Goal: Task Accomplishment & Management: Complete application form

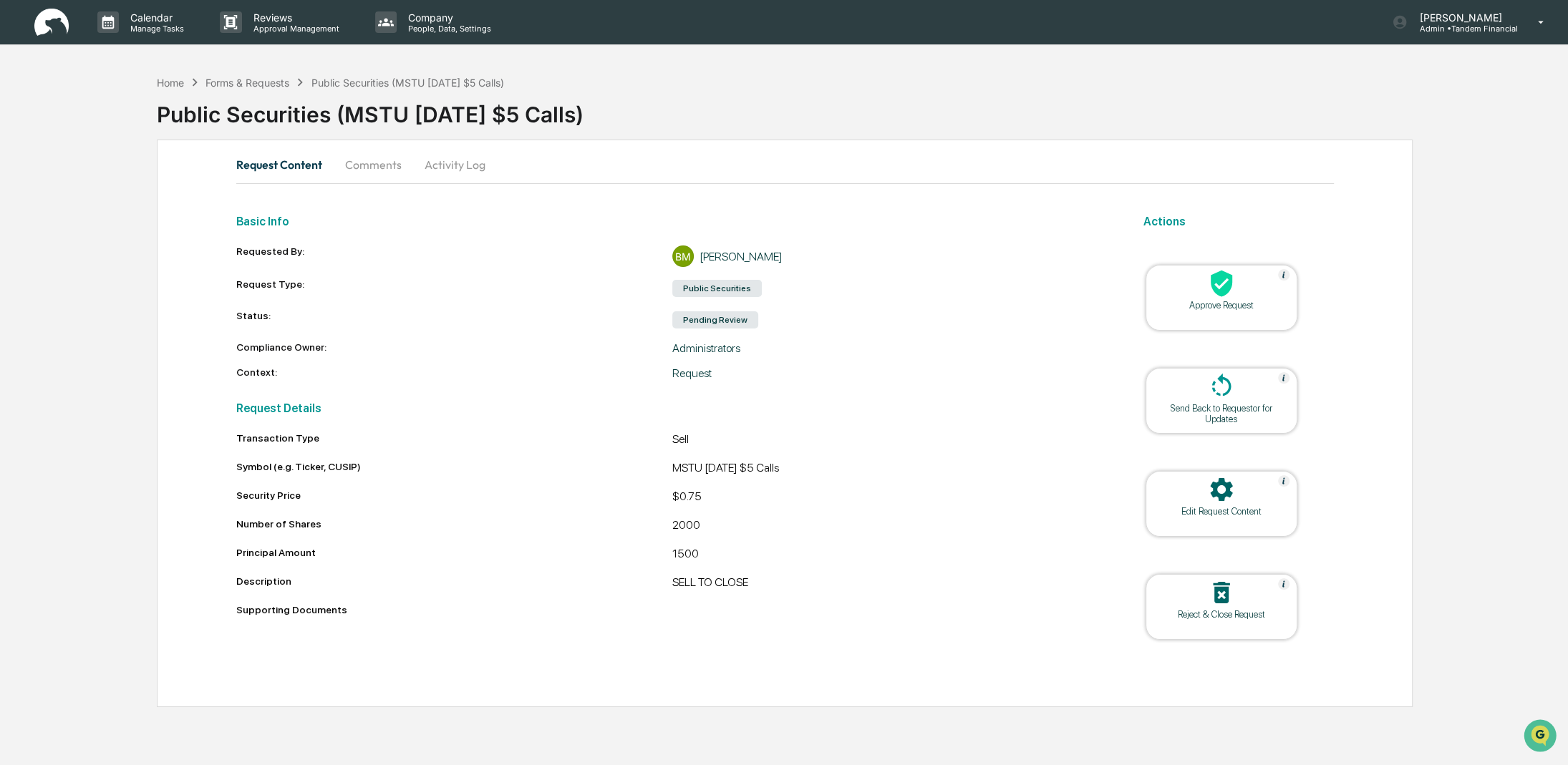
click at [1228, 287] on icon at bounding box center [1220, 283] width 21 height 26
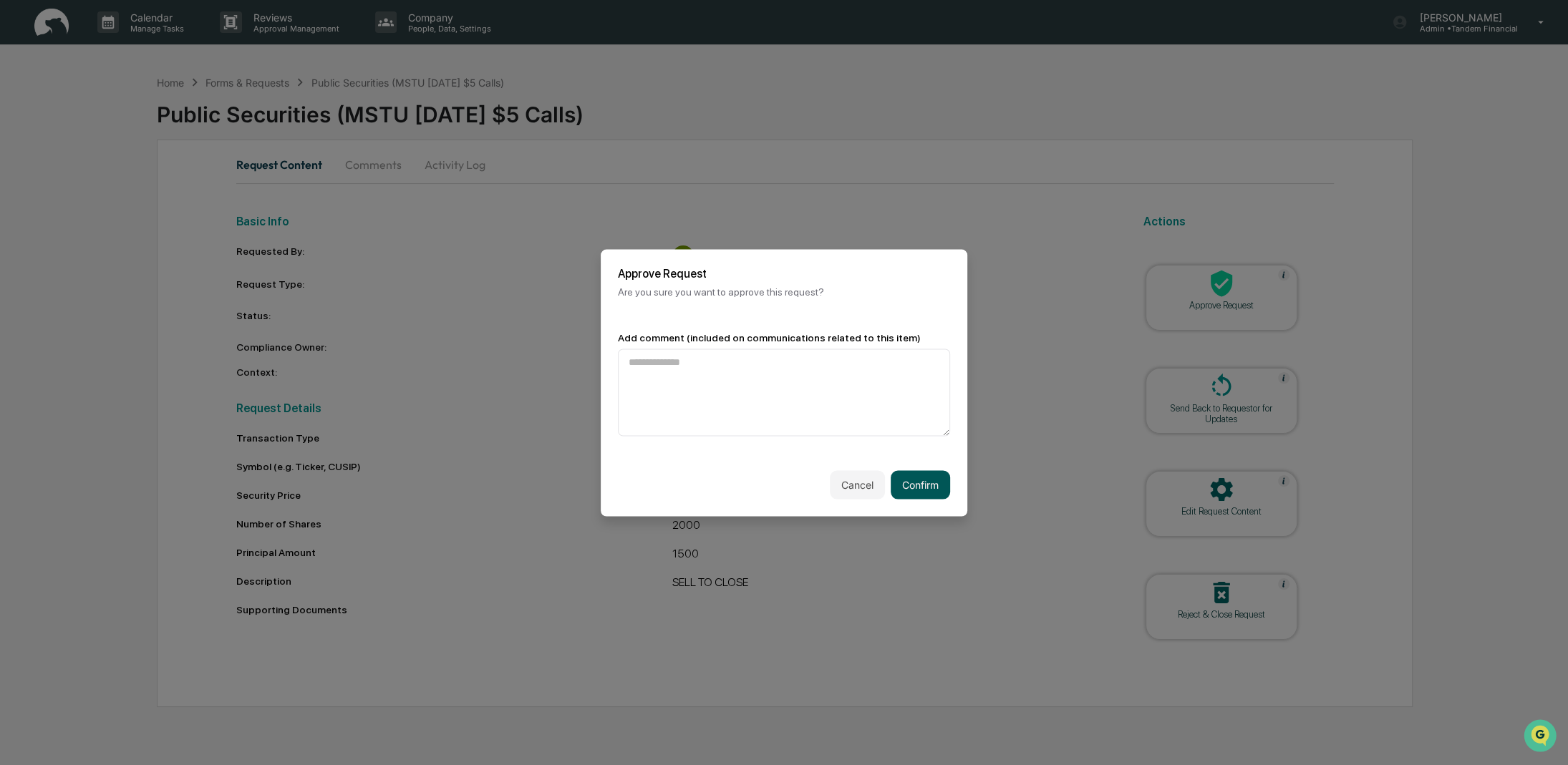
click at [920, 479] on button "Confirm" at bounding box center [920, 485] width 59 height 29
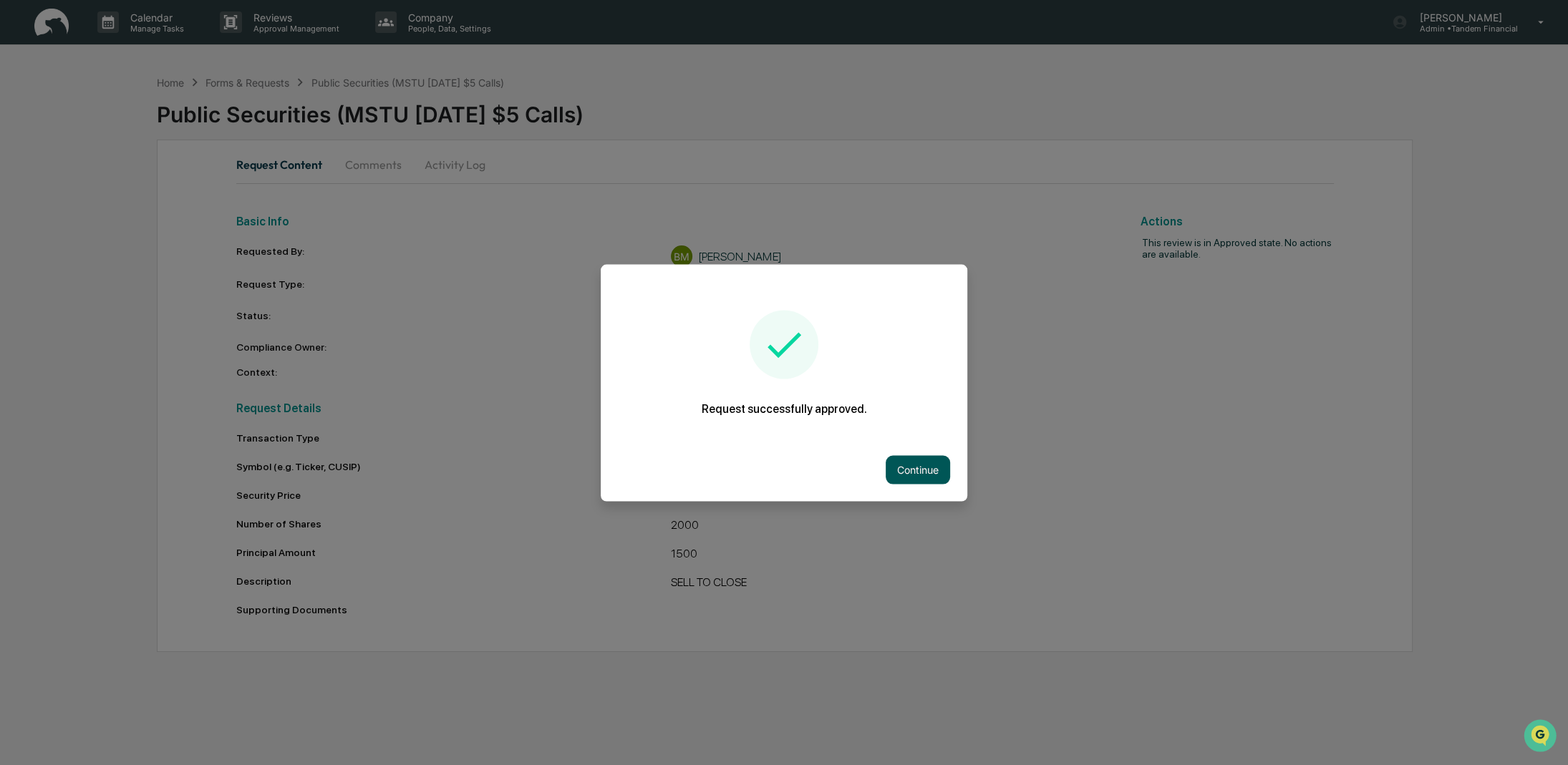
drag, startPoint x: 905, startPoint y: 465, endPoint x: 895, endPoint y: 466, distance: 10.0
click at [895, 466] on button "Continue" at bounding box center [918, 470] width 64 height 29
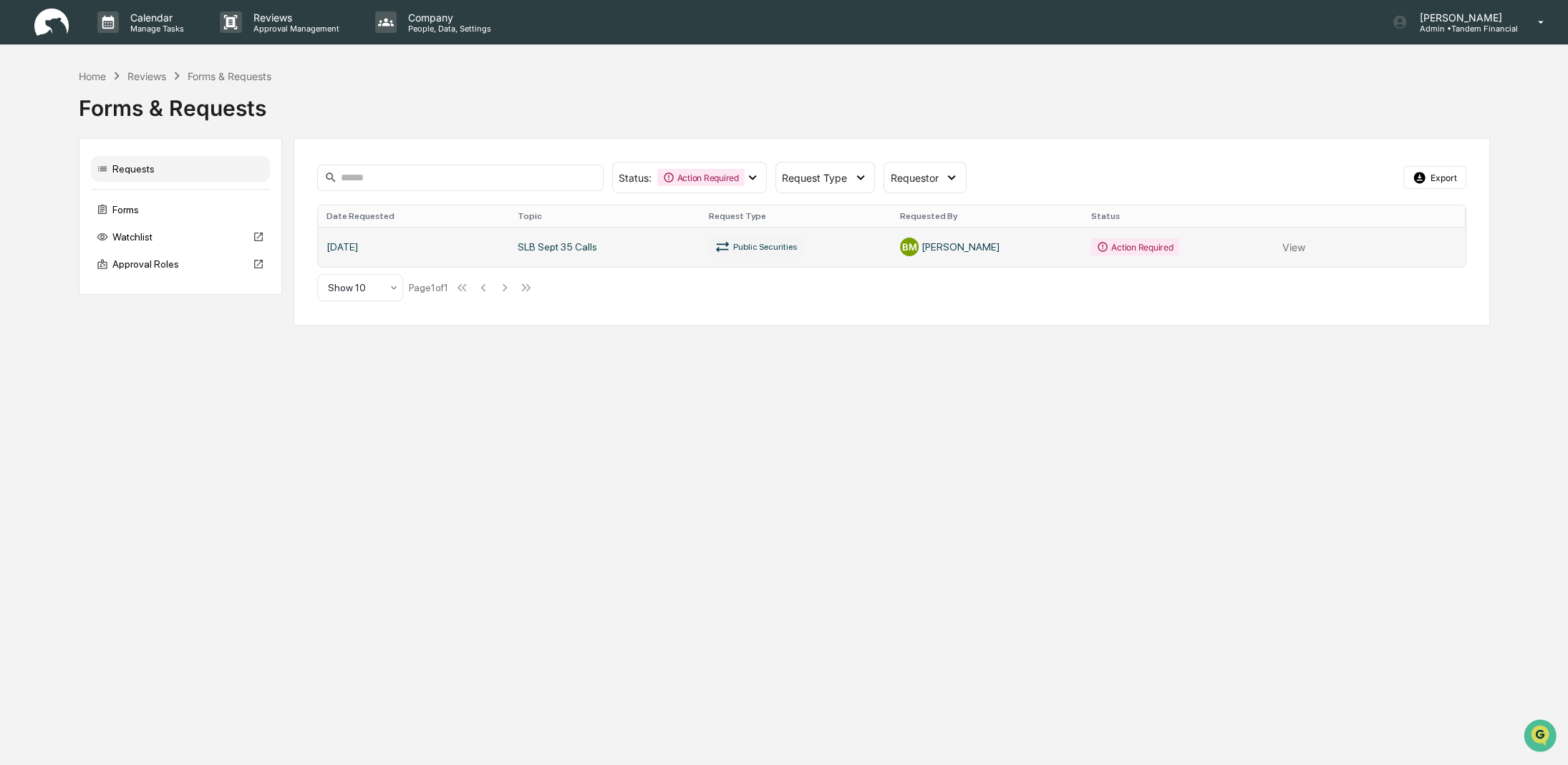
click at [544, 241] on link at bounding box center [891, 247] width 1147 height 40
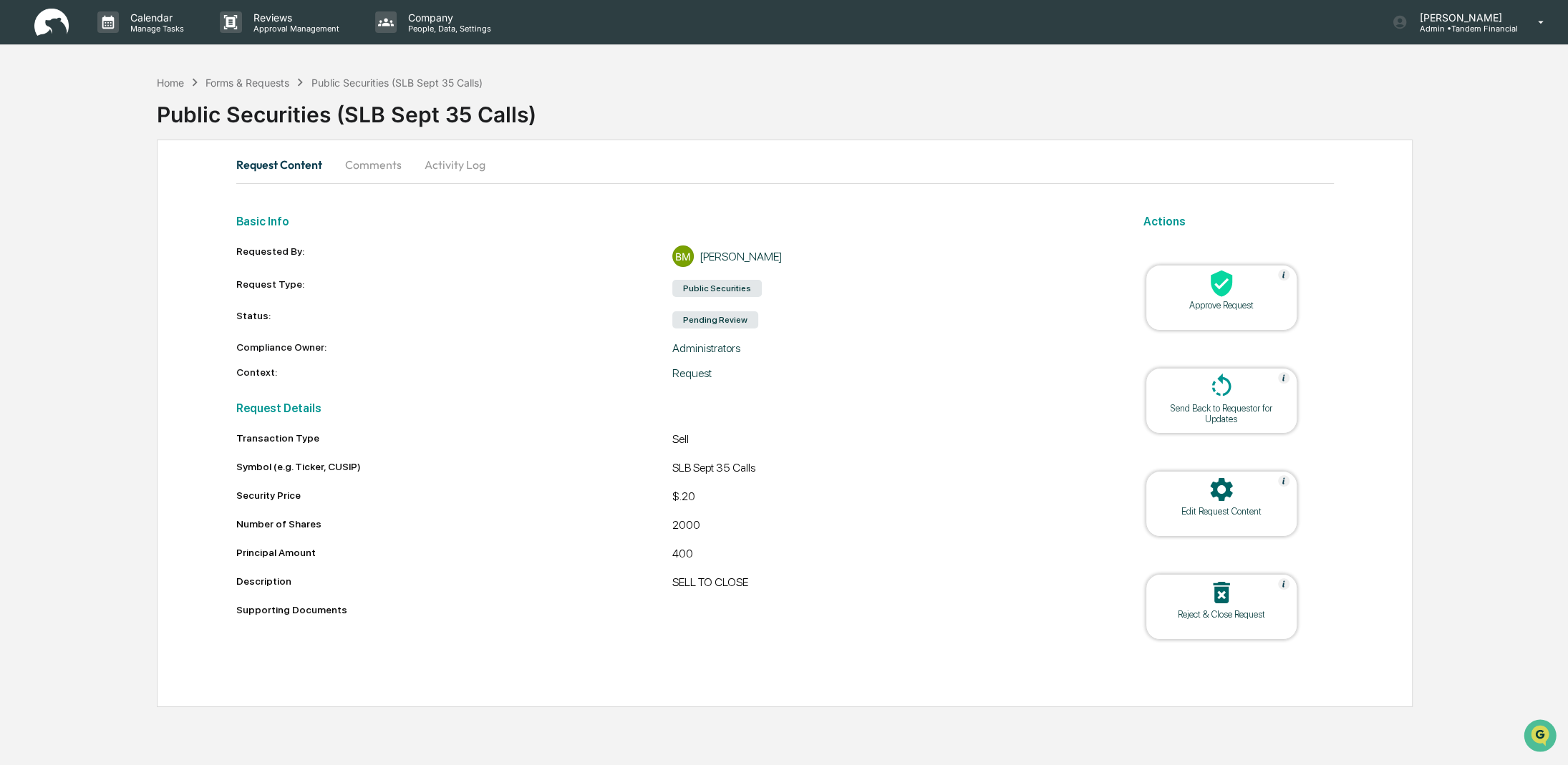
click at [1254, 293] on div at bounding box center [1221, 284] width 143 height 31
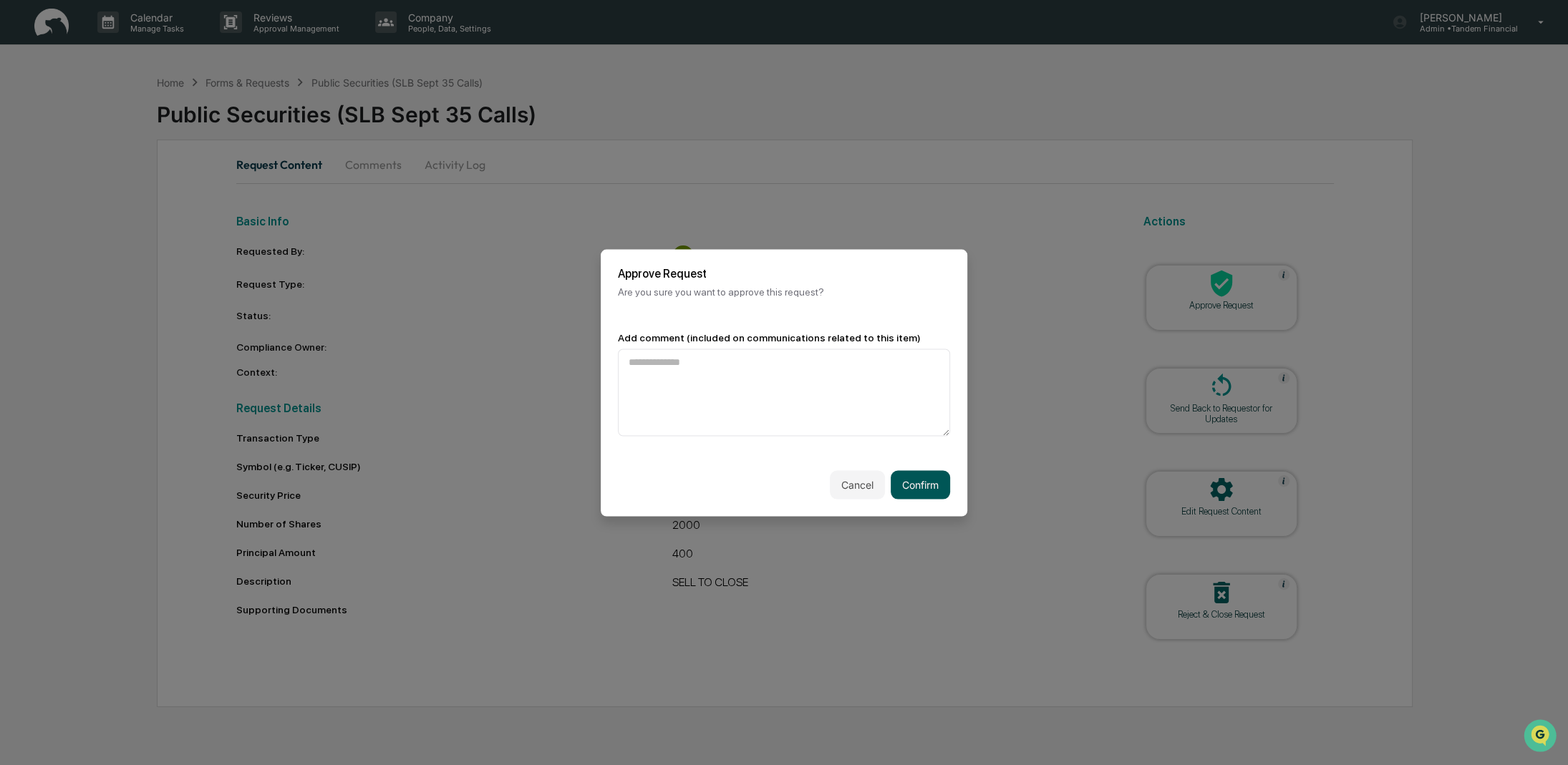
click at [916, 484] on button "Confirm" at bounding box center [920, 485] width 59 height 29
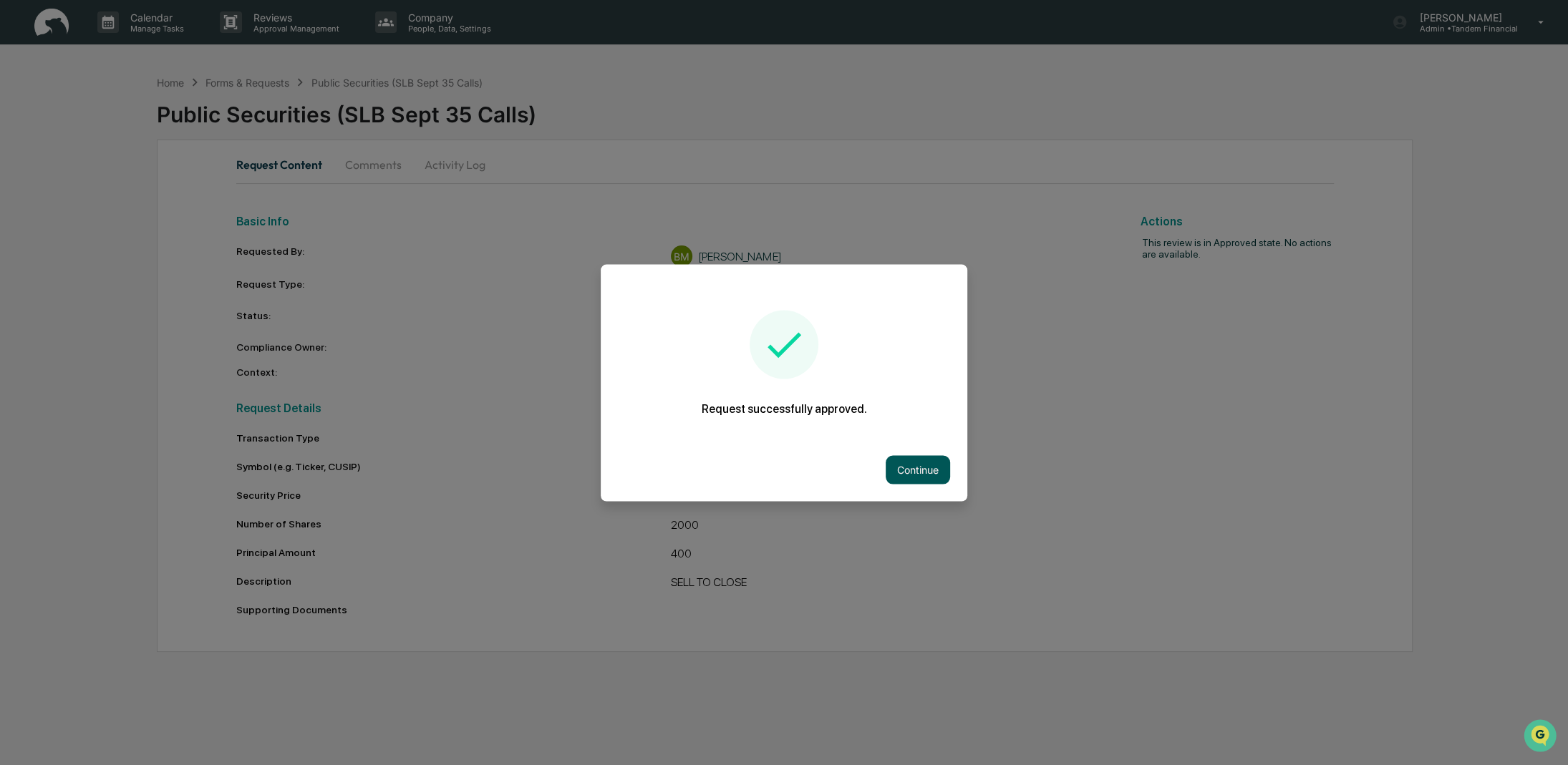
click at [914, 468] on button "Continue" at bounding box center [918, 470] width 64 height 29
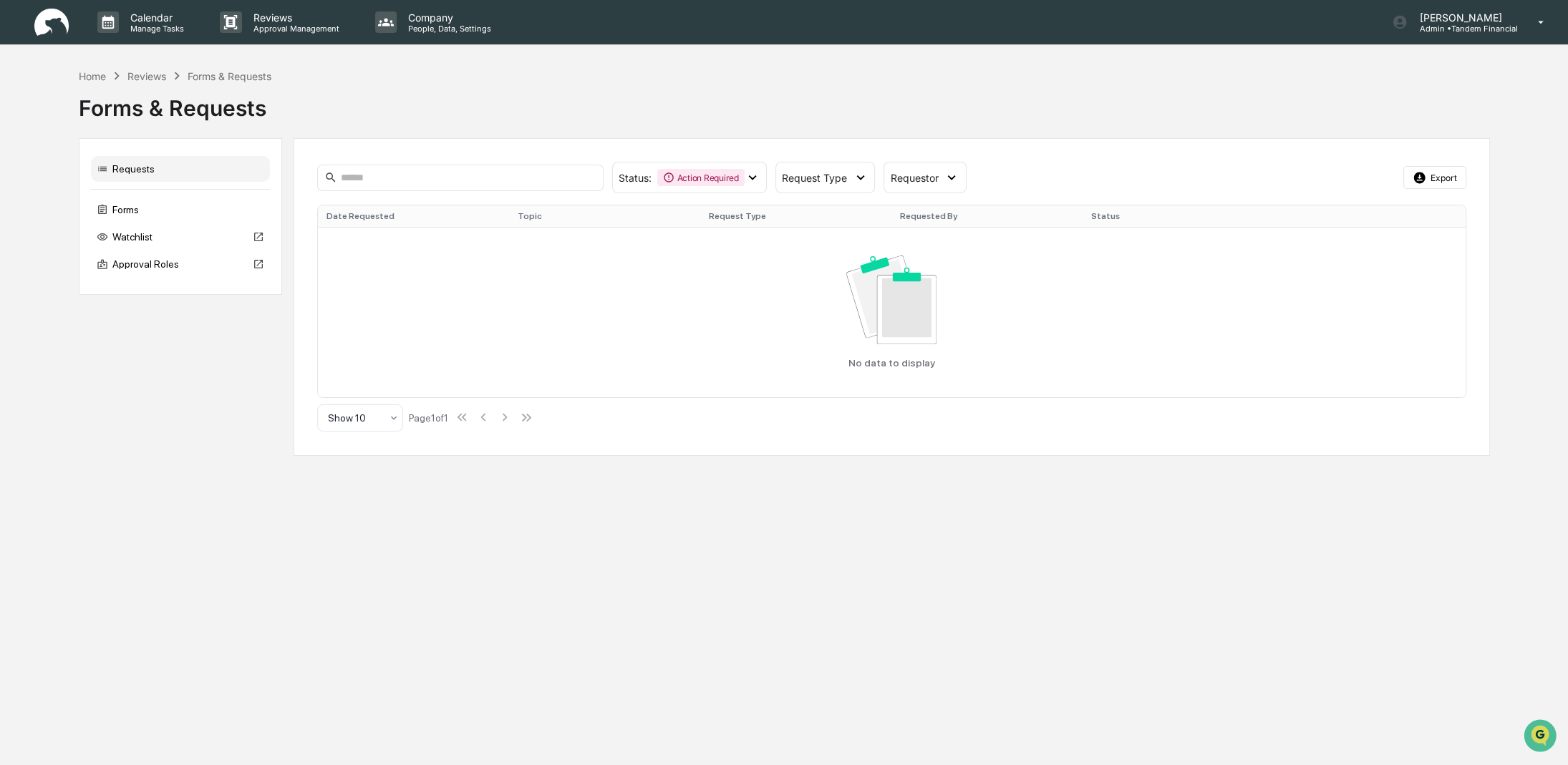
click at [845, 89] on div "Forms & Requests" at bounding box center [784, 103] width 1411 height 37
